Goal: Task Accomplishment & Management: Manage account settings

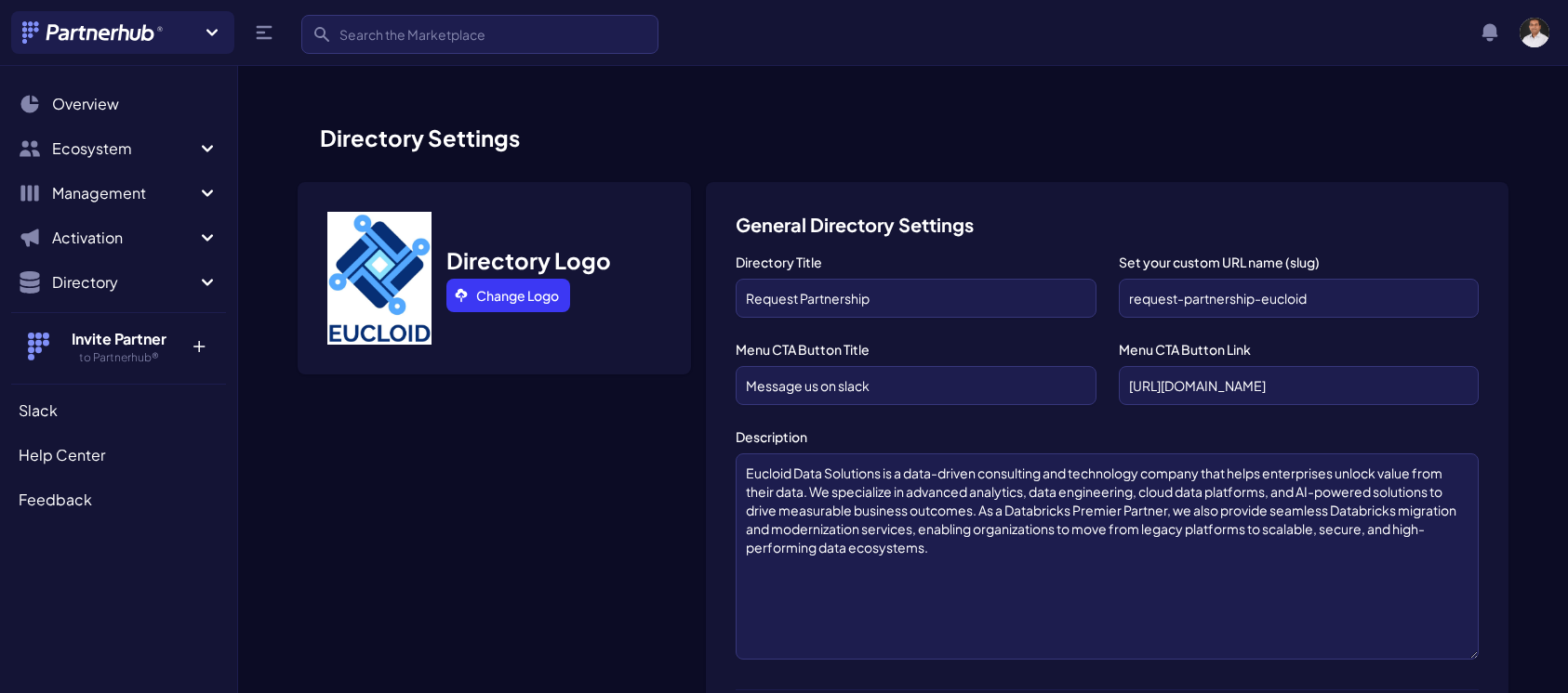
scroll to position [1334, 0]
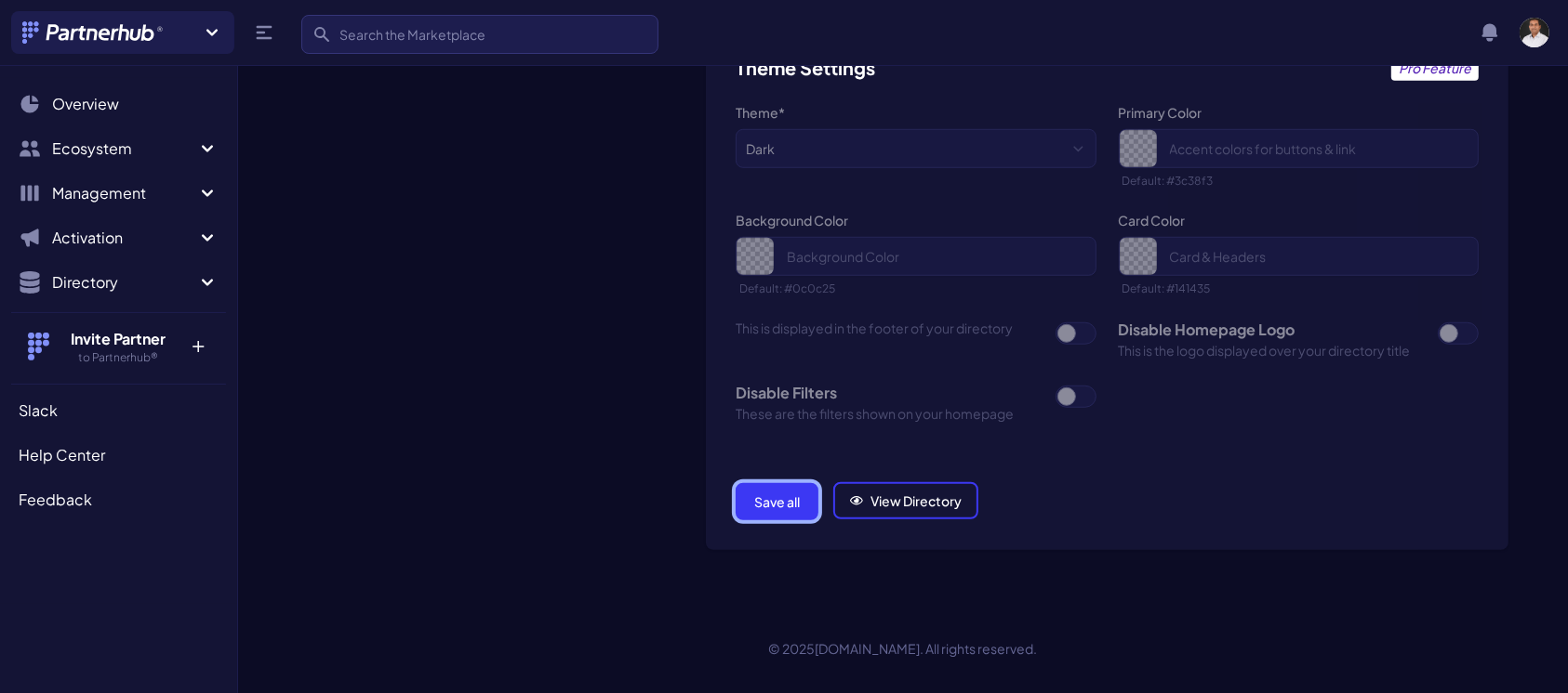
click at [787, 496] on button "Save all" at bounding box center [778, 502] width 83 height 38
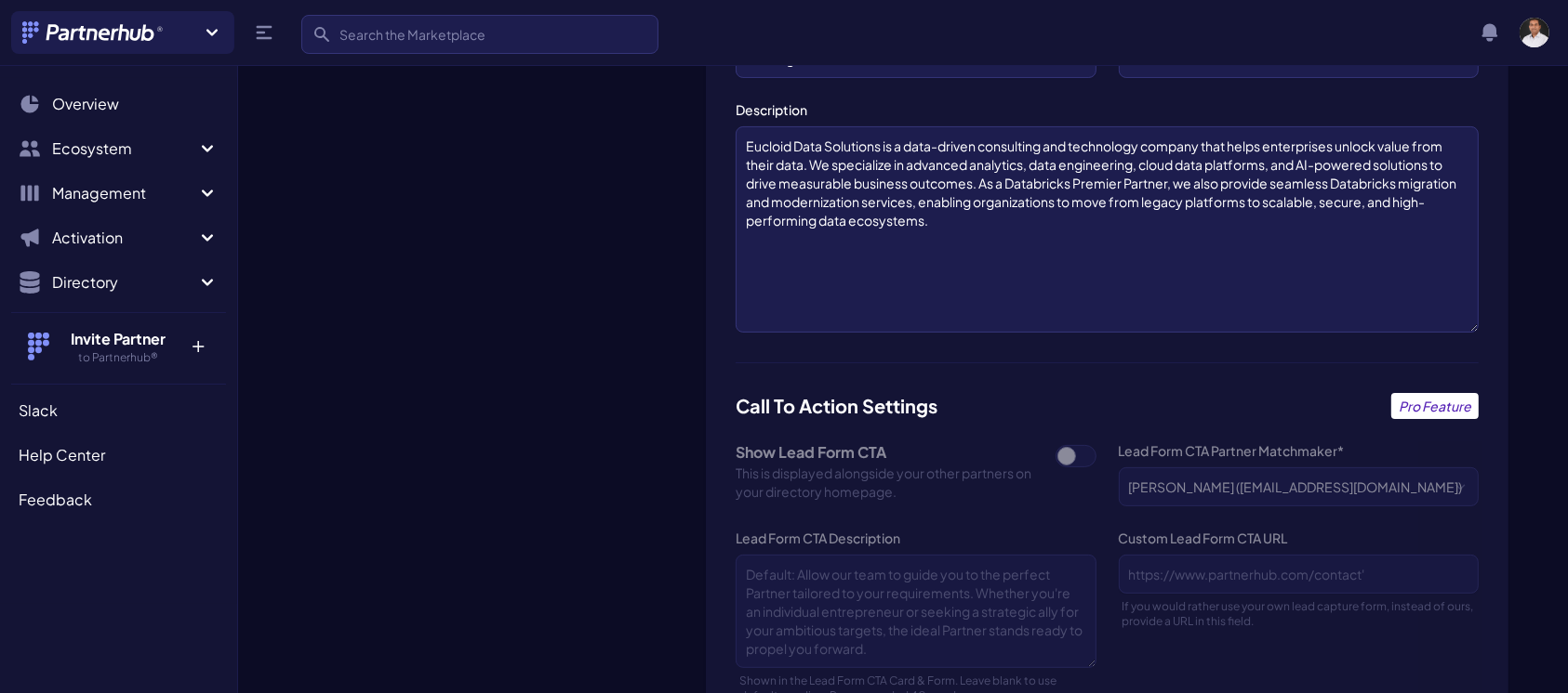
scroll to position [0, 0]
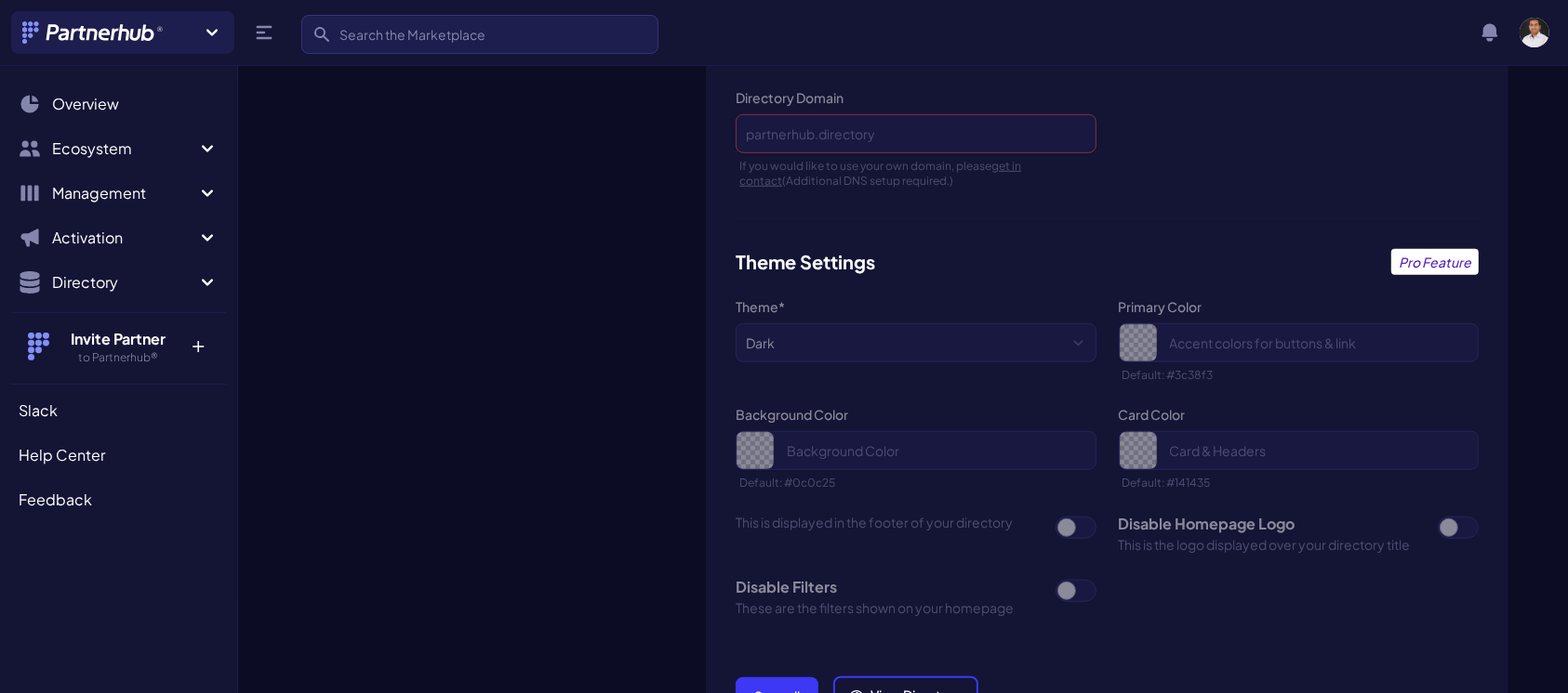
scroll to position [1334, 0]
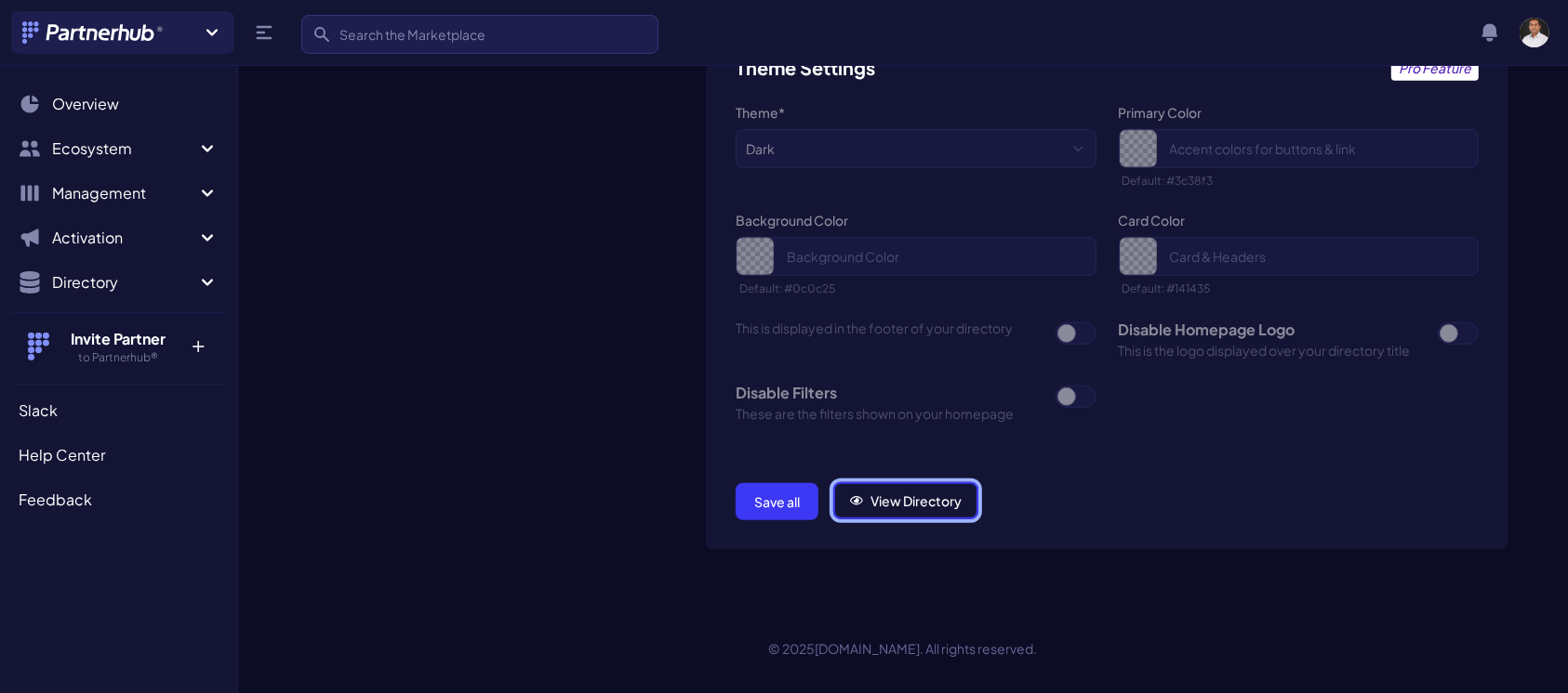
click at [852, 495] on icon at bounding box center [856, 501] width 13 height 13
